Goal: Information Seeking & Learning: Understand process/instructions

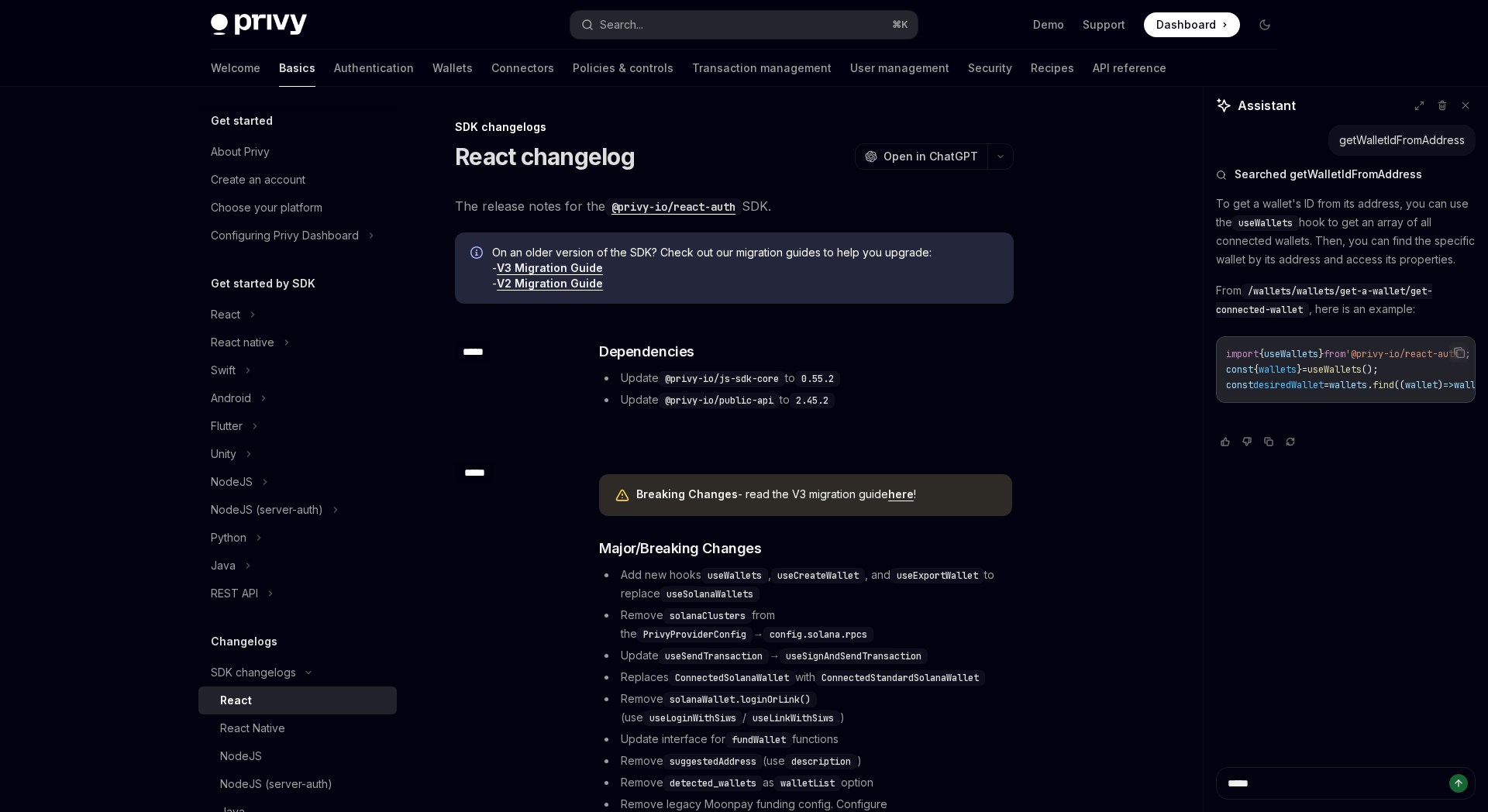
scroll to position [3479, 0]
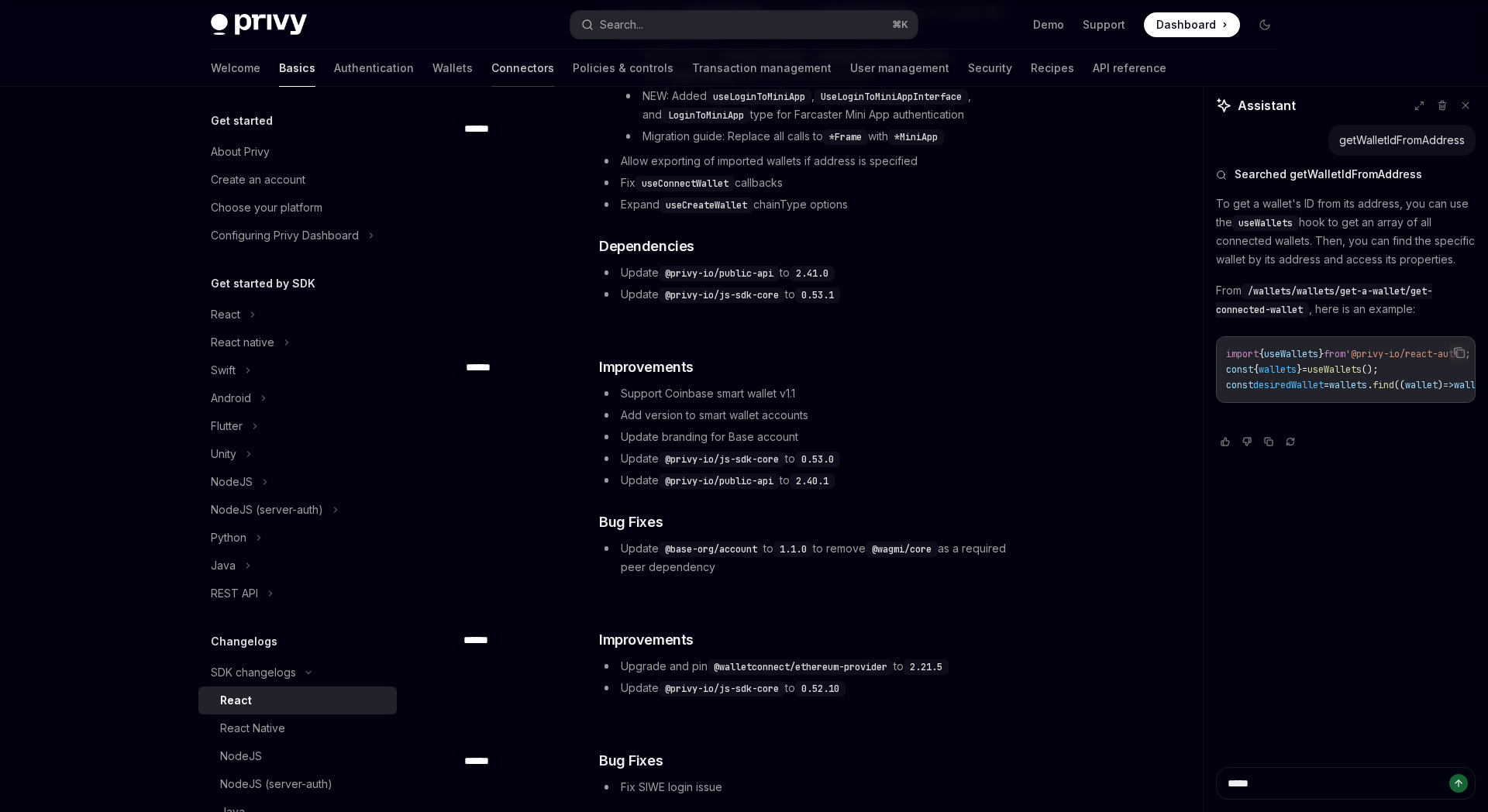
click at [492, 65] on link "Connectors" at bounding box center [523, 67] width 63 height 37
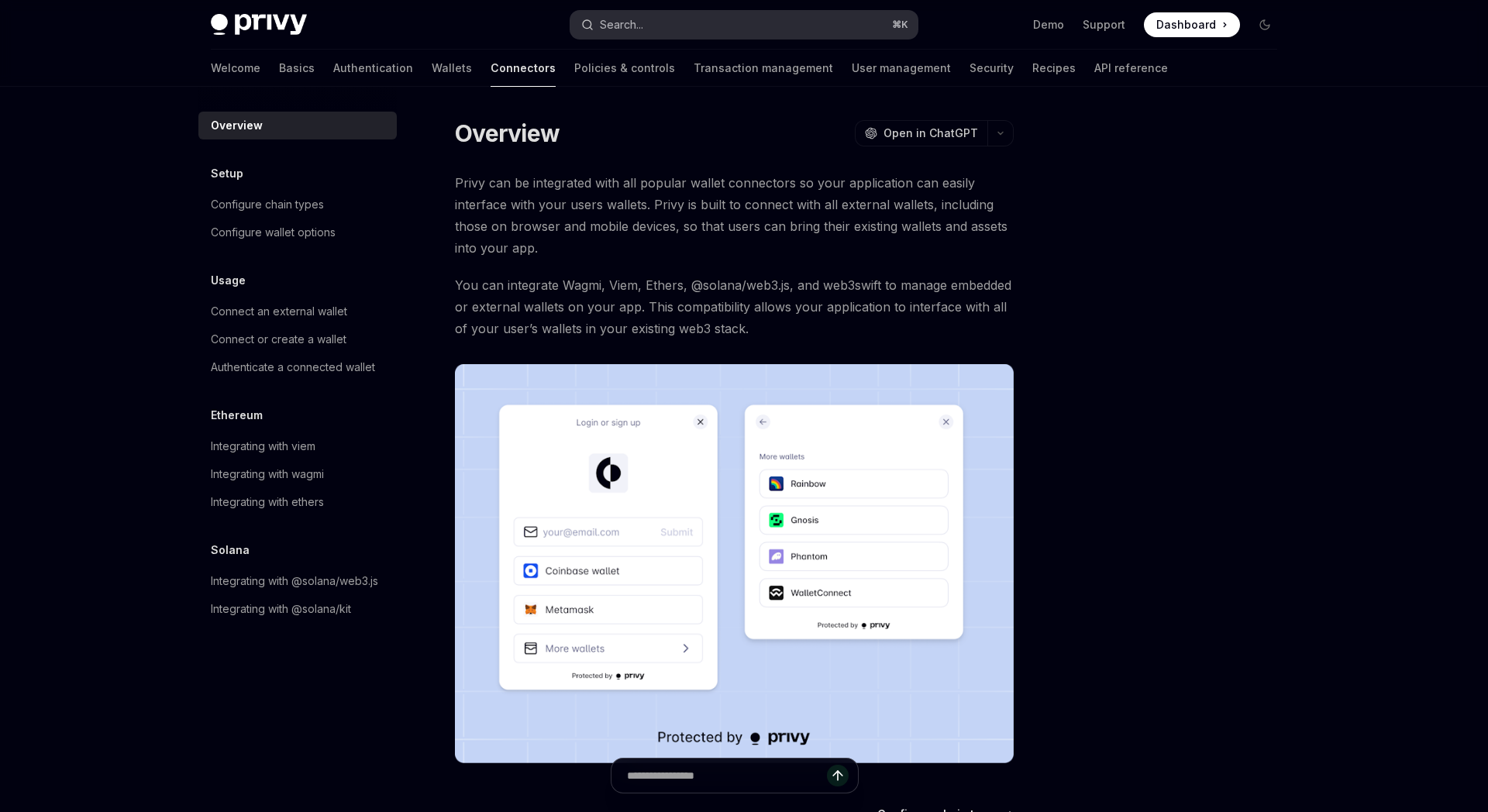
click at [639, 36] on button "Search... ⌘ K" at bounding box center [743, 25] width 347 height 28
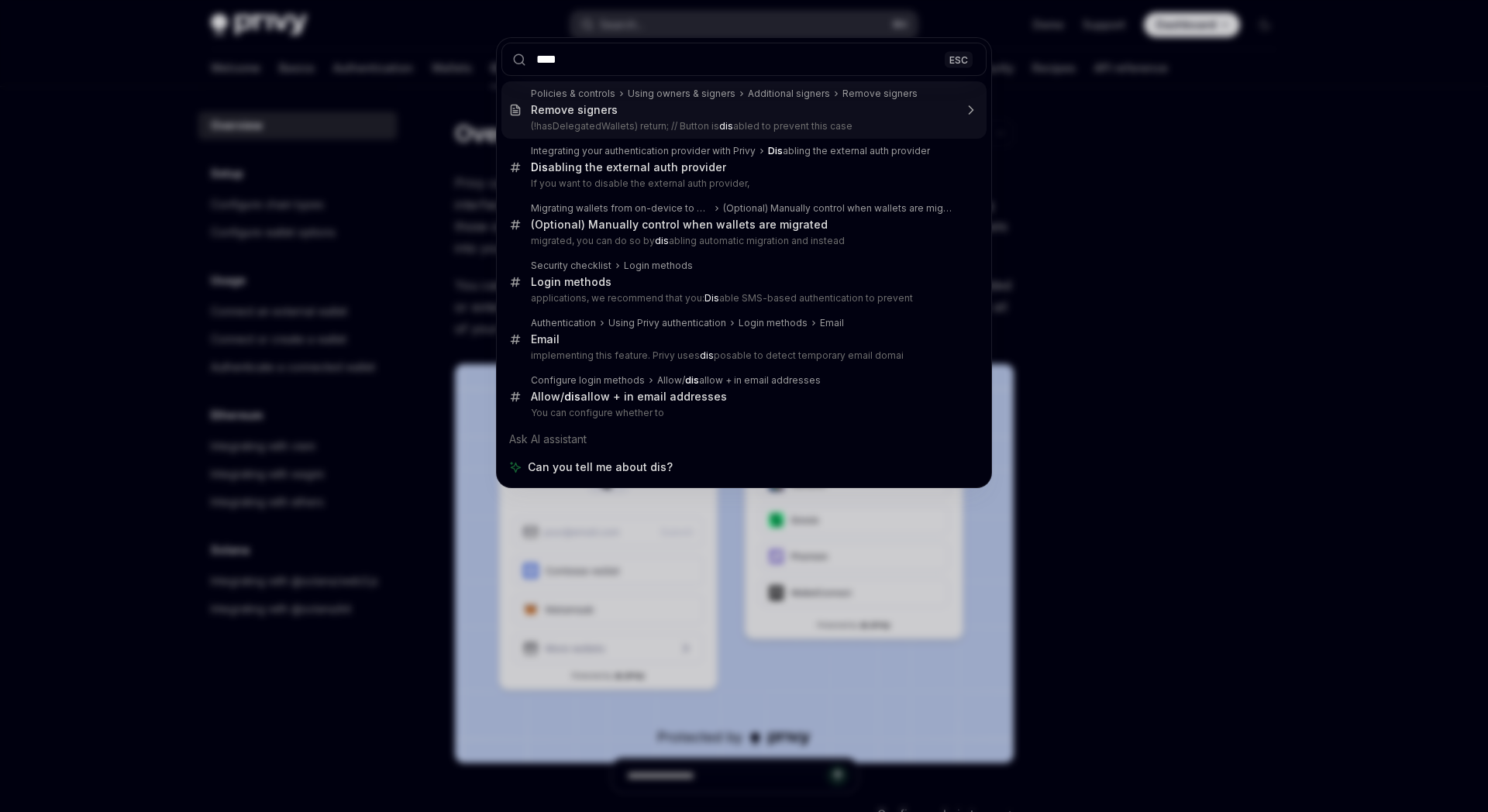
type input "*****"
type textarea "*"
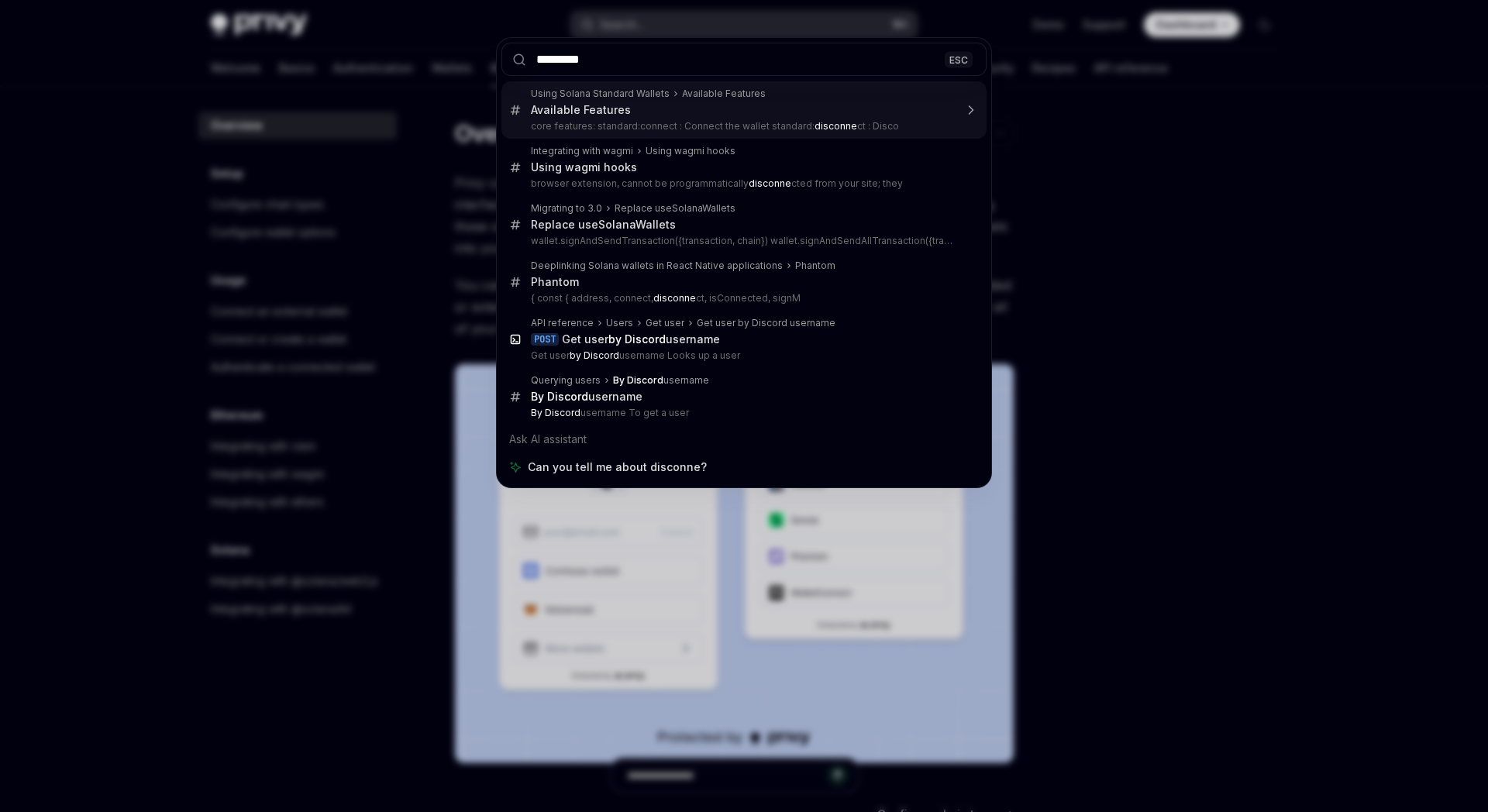
type input "**********"
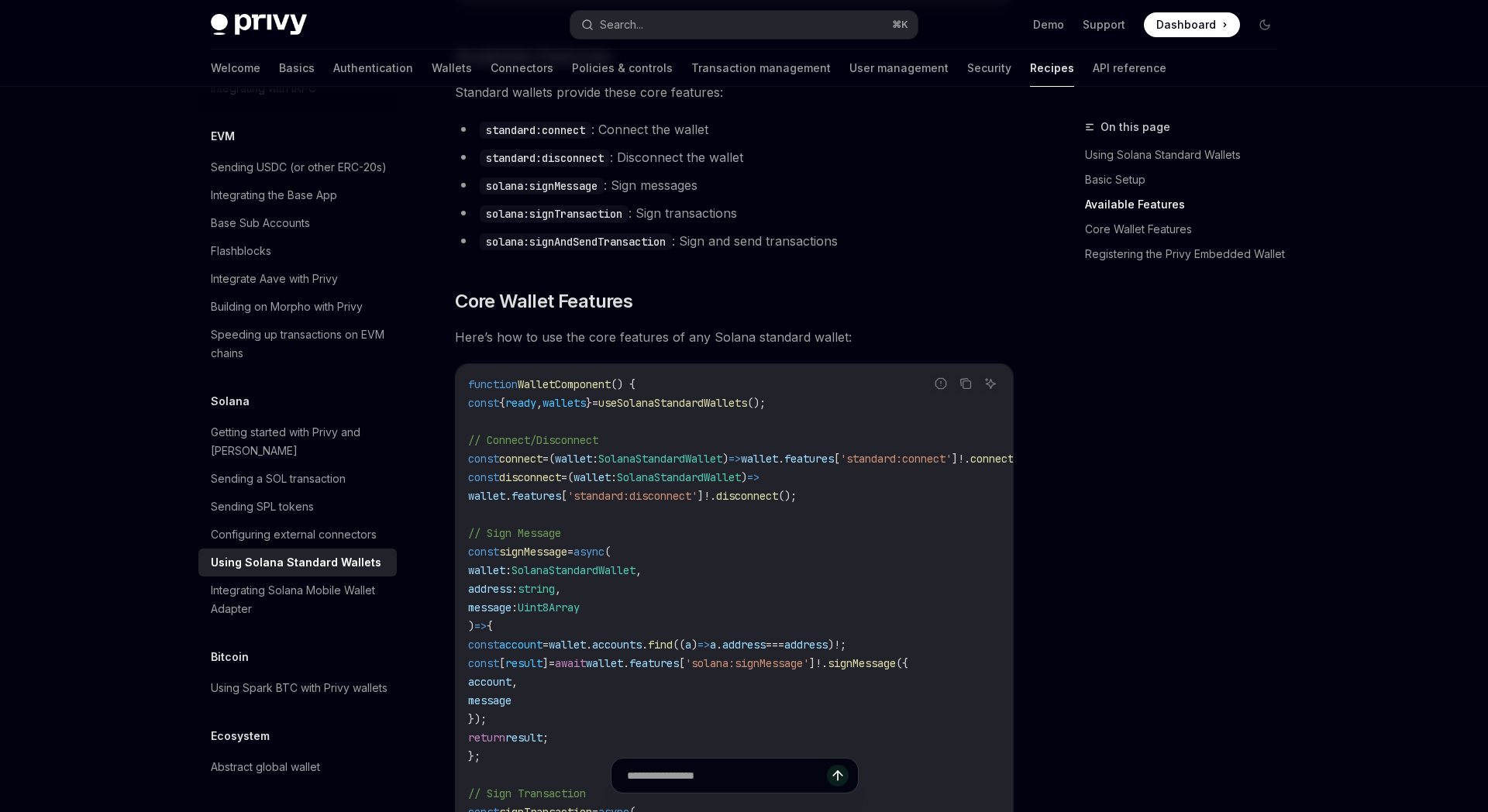
scroll to position [543, 0]
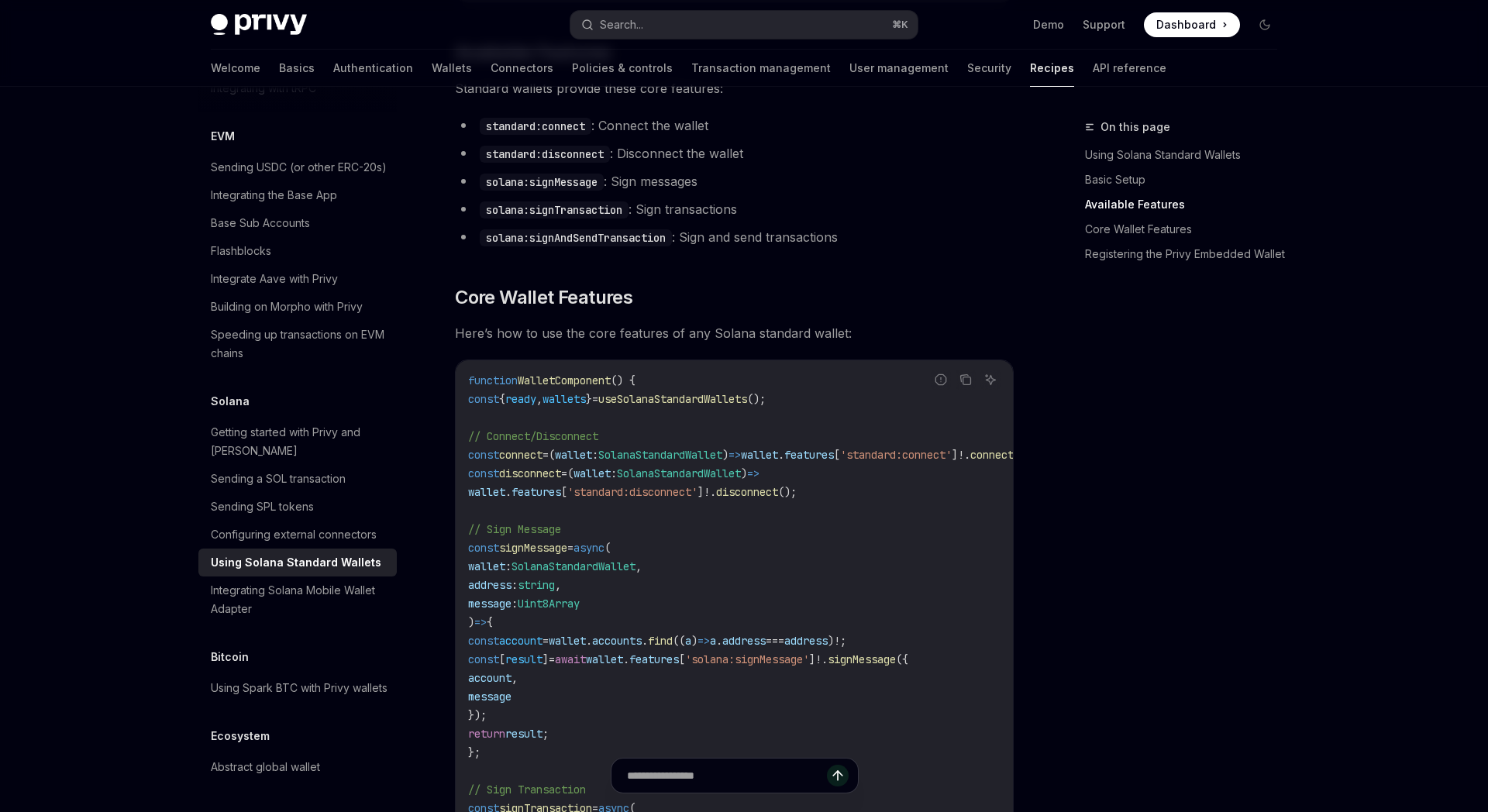
click at [748, 406] on span "useSolanaStandardWallets" at bounding box center [672, 399] width 148 height 14
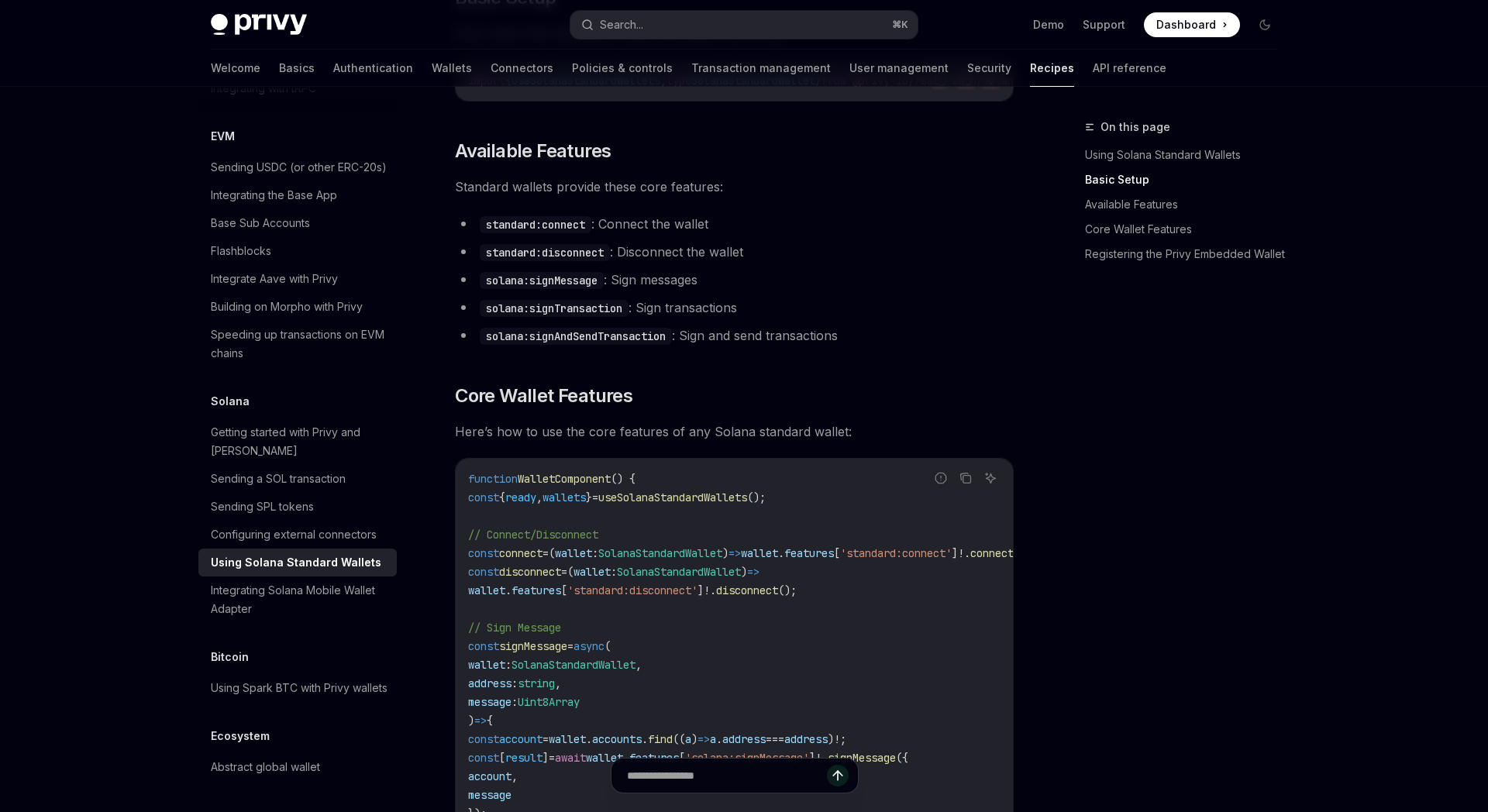
scroll to position [429, 0]
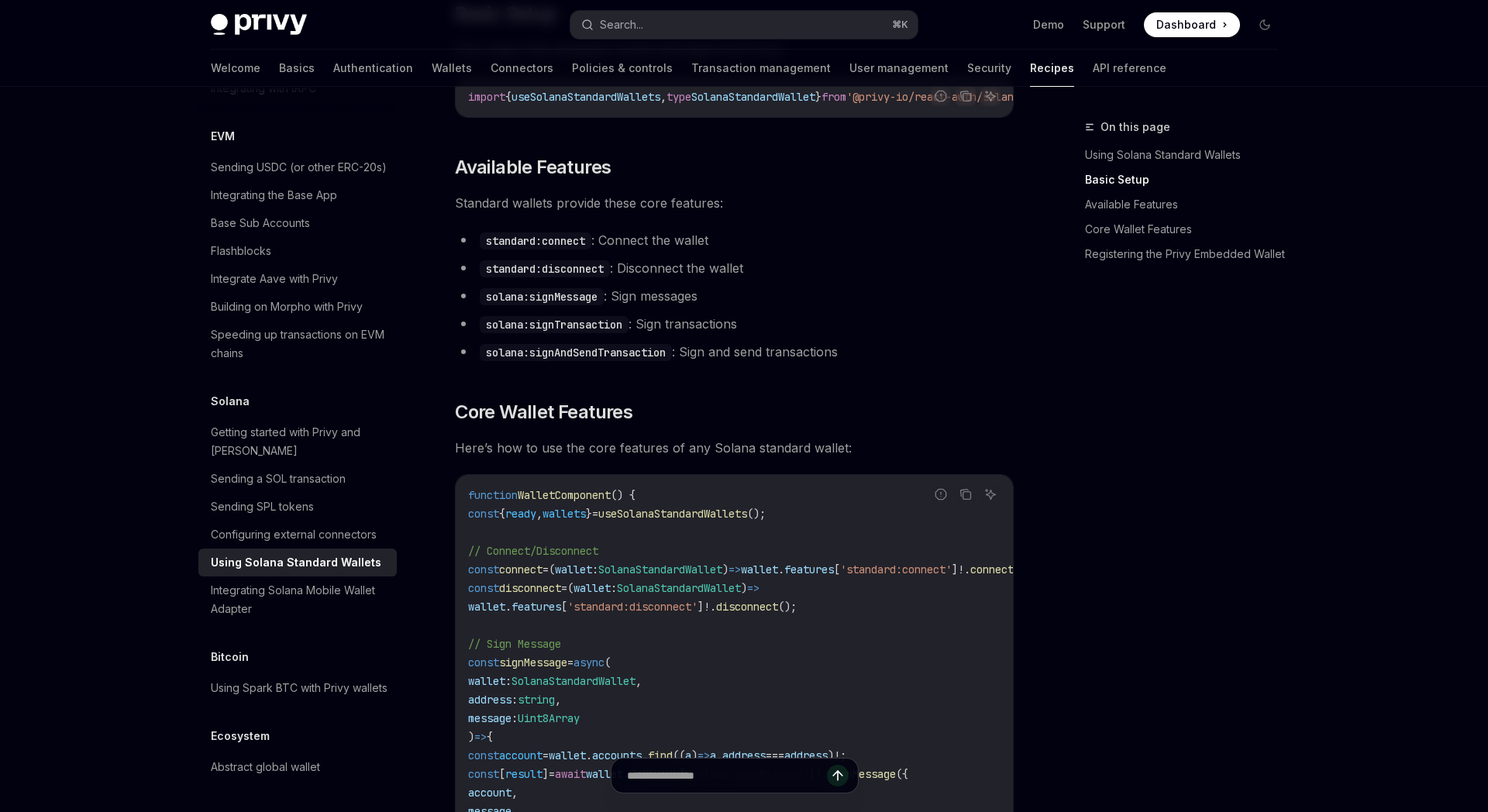
click at [711, 521] on span "useSolanaStandardWallets" at bounding box center [672, 513] width 148 height 14
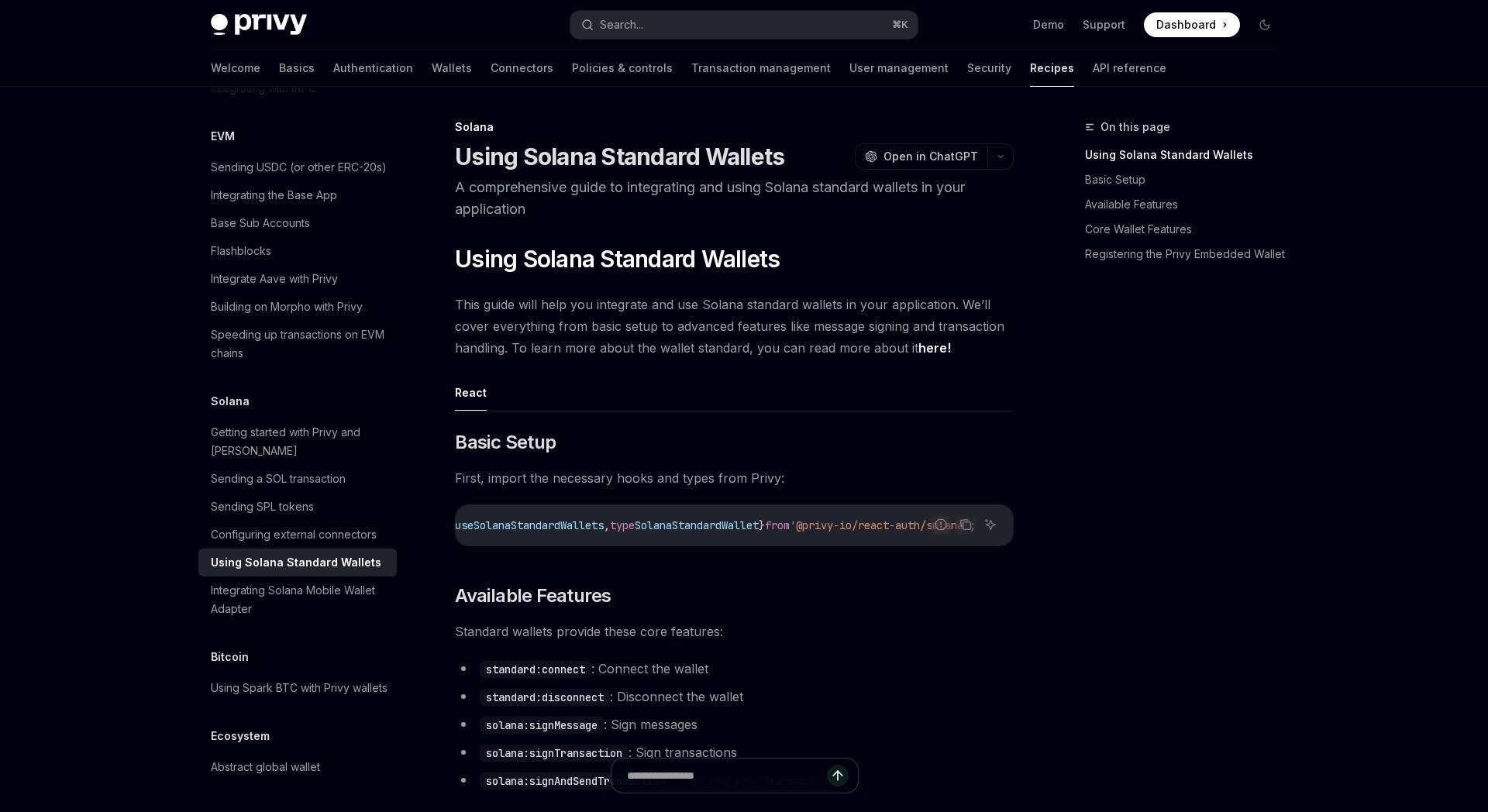
scroll to position [0, 117]
click at [279, 70] on link "Basics" at bounding box center [296, 67] width 36 height 37
type textarea "*"
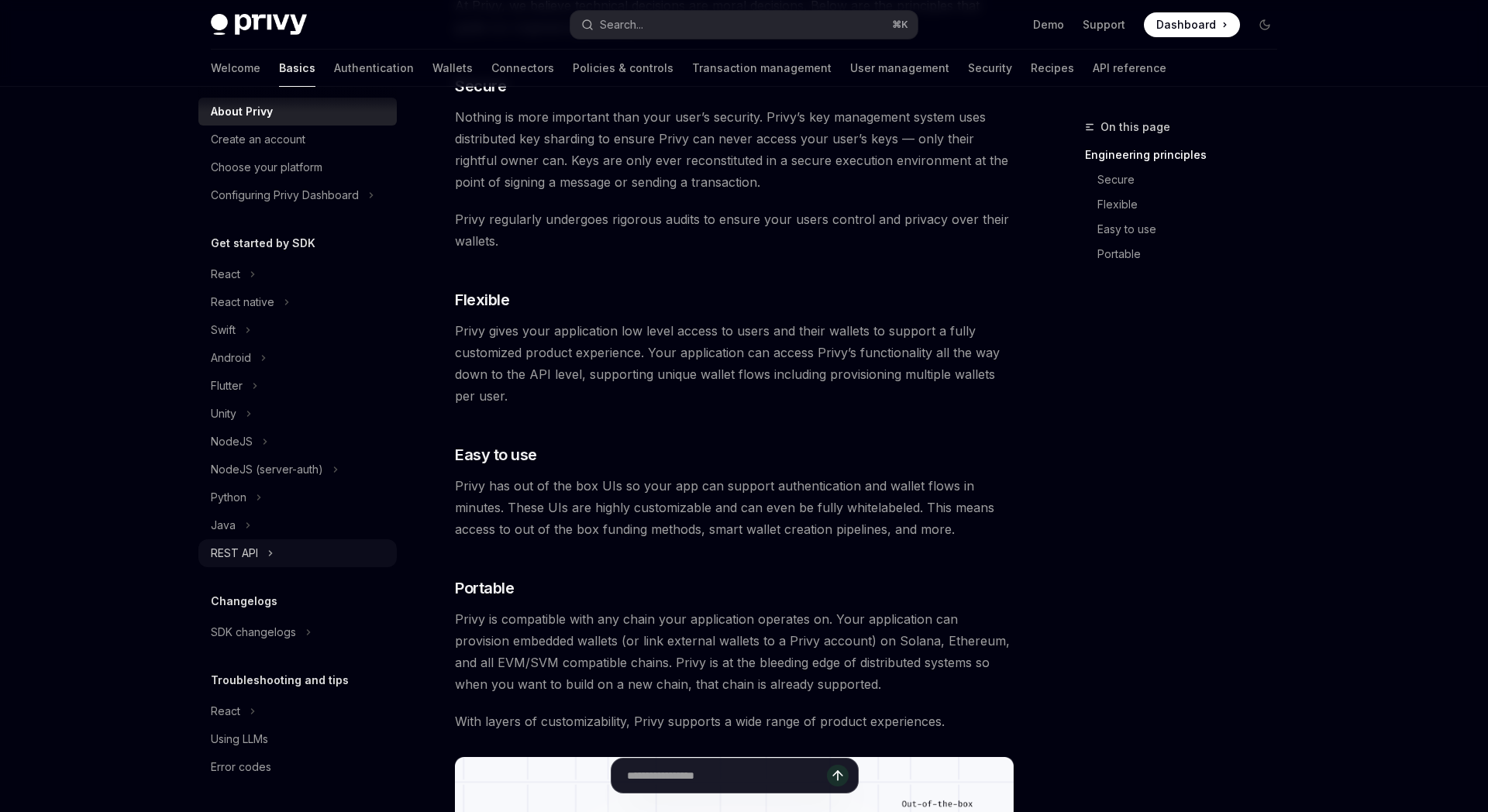
scroll to position [1105, 0]
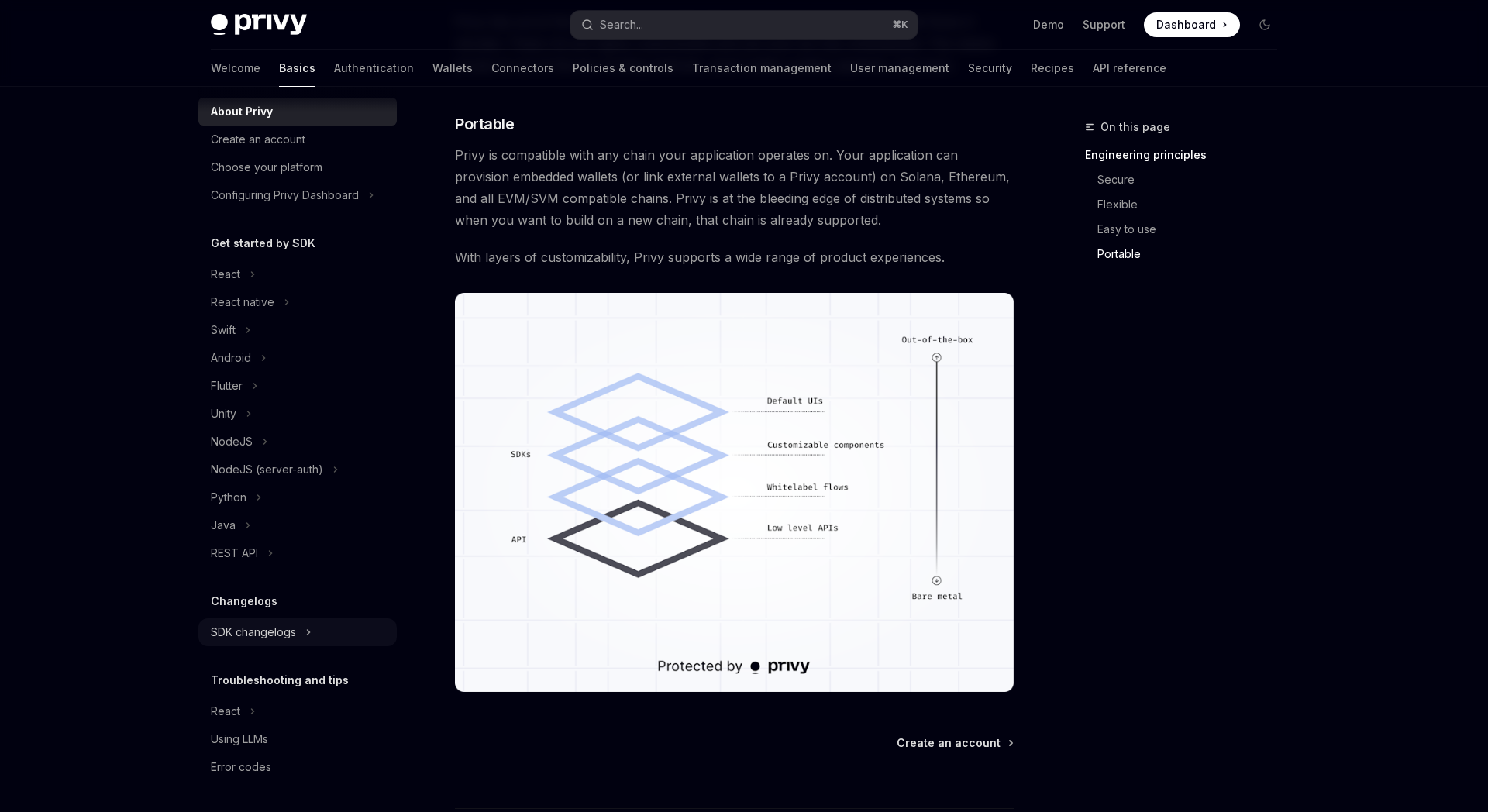
click at [305, 627] on icon at bounding box center [308, 632] width 6 height 18
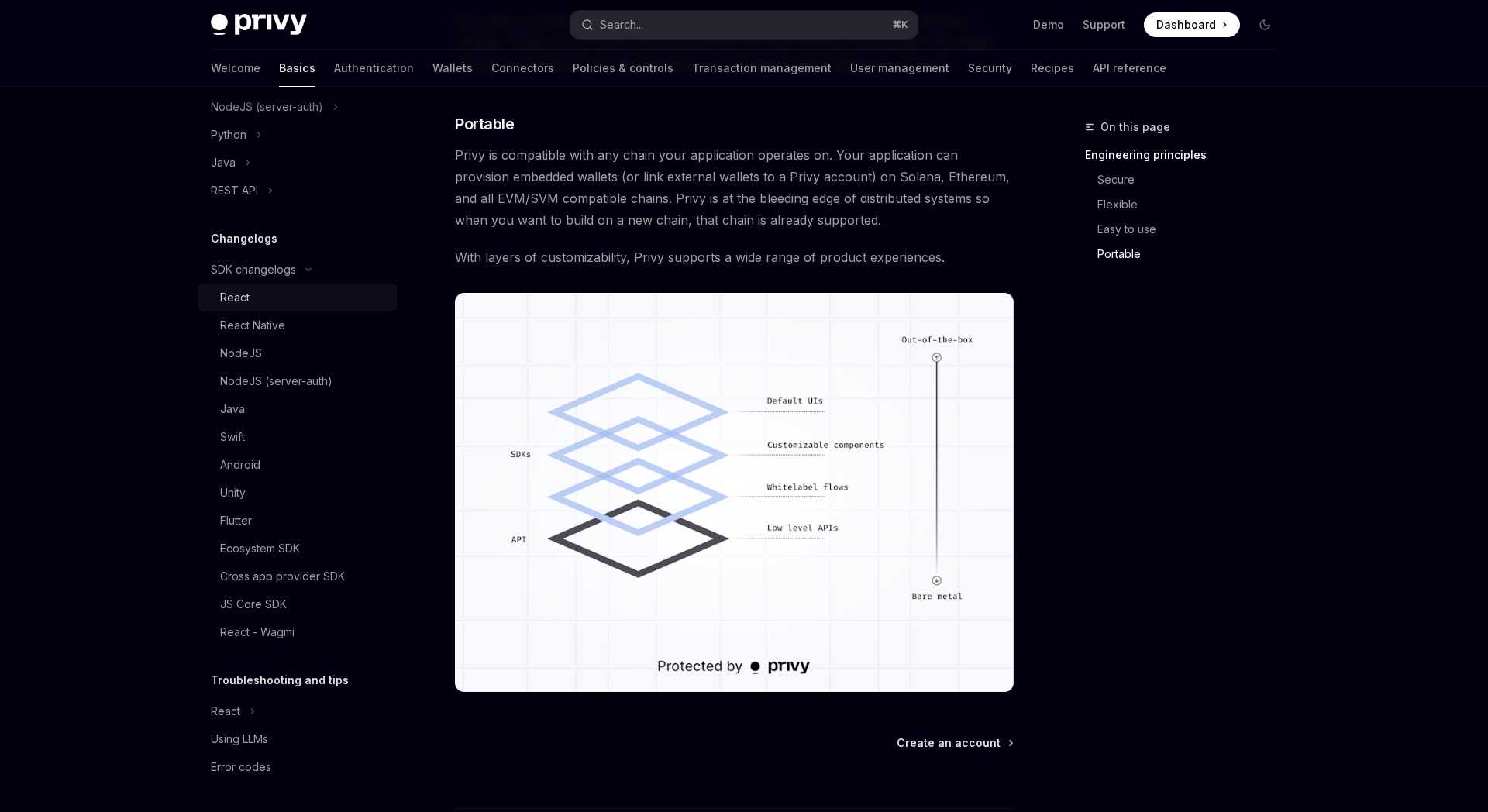
click at [264, 299] on div "React" at bounding box center [304, 298] width 168 height 18
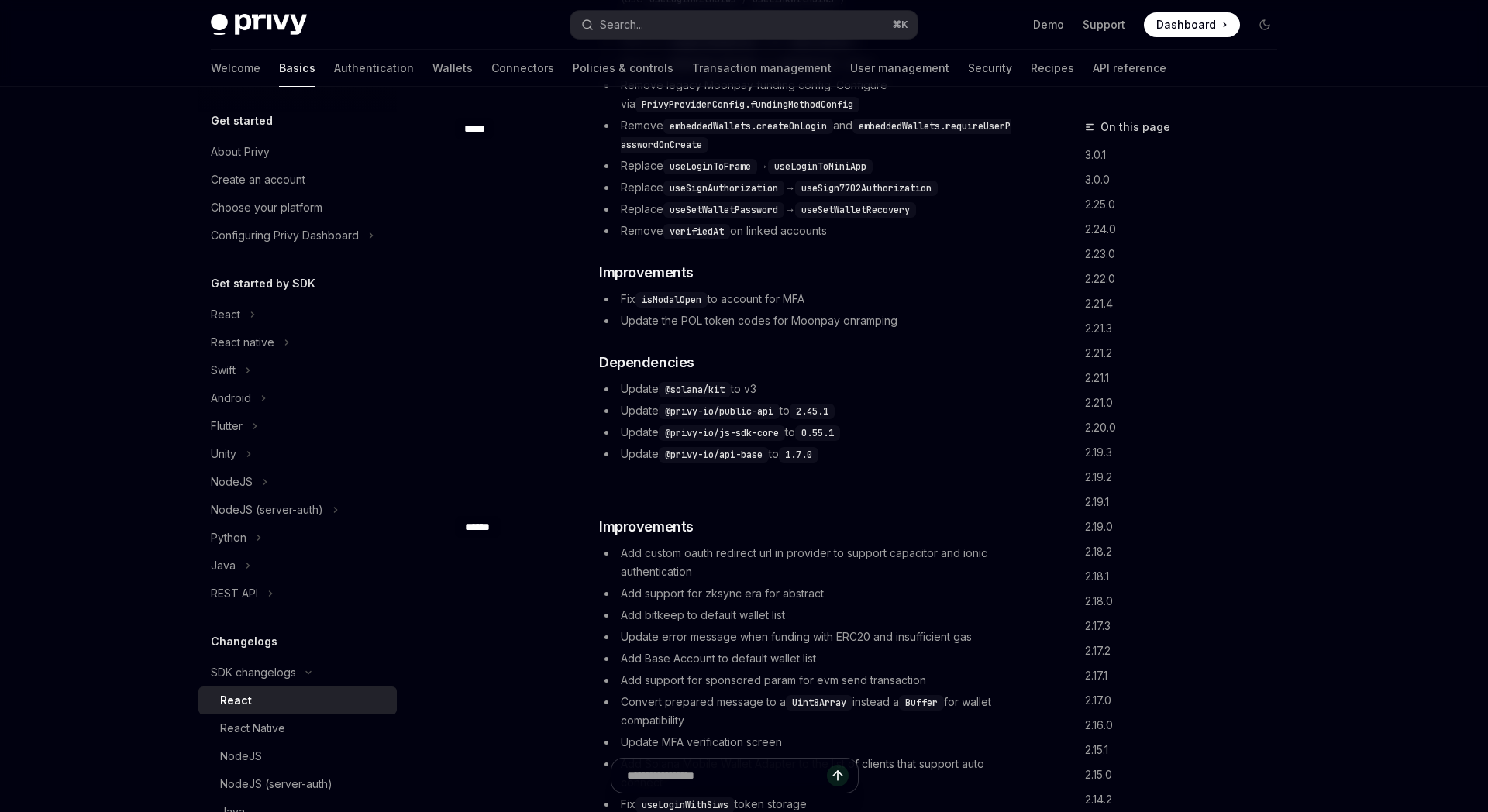
scroll to position [728, 0]
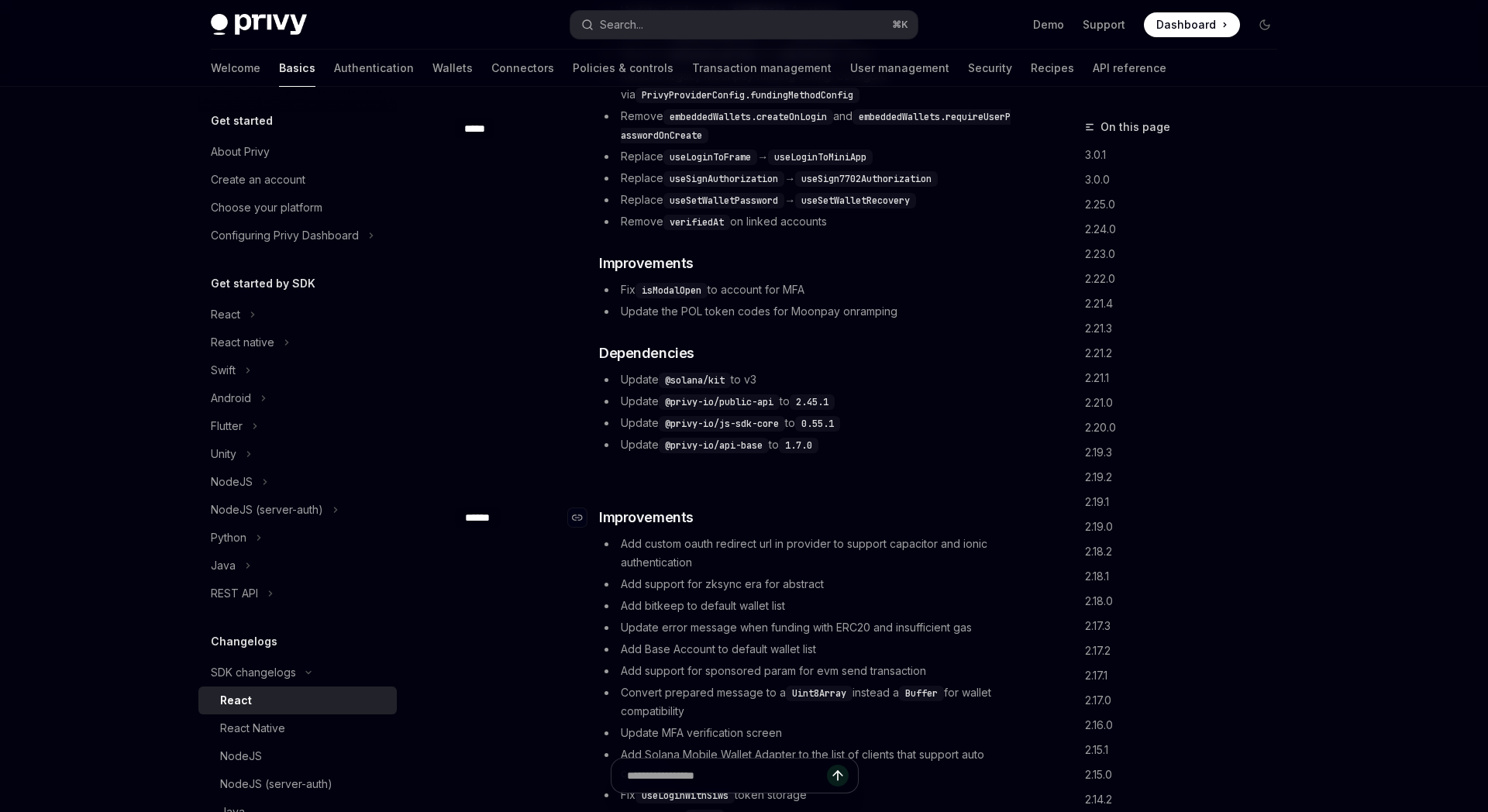
click at [816, 508] on h3 "​ Improvements" at bounding box center [806, 518] width 413 height 22
type textarea "*"
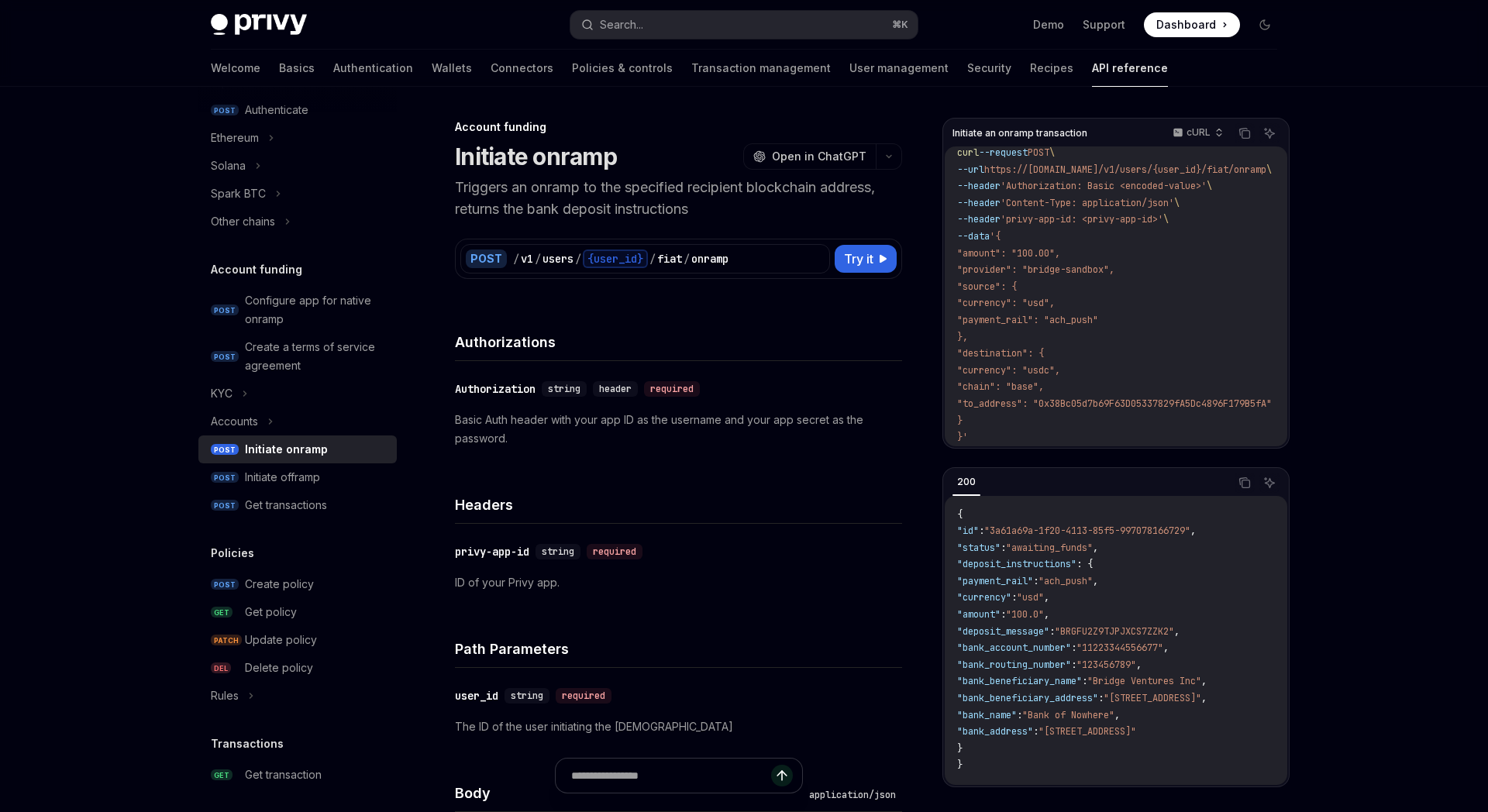
scroll to position [24, 0]
type textarea "*"
